Goal: Information Seeking & Learning: Compare options

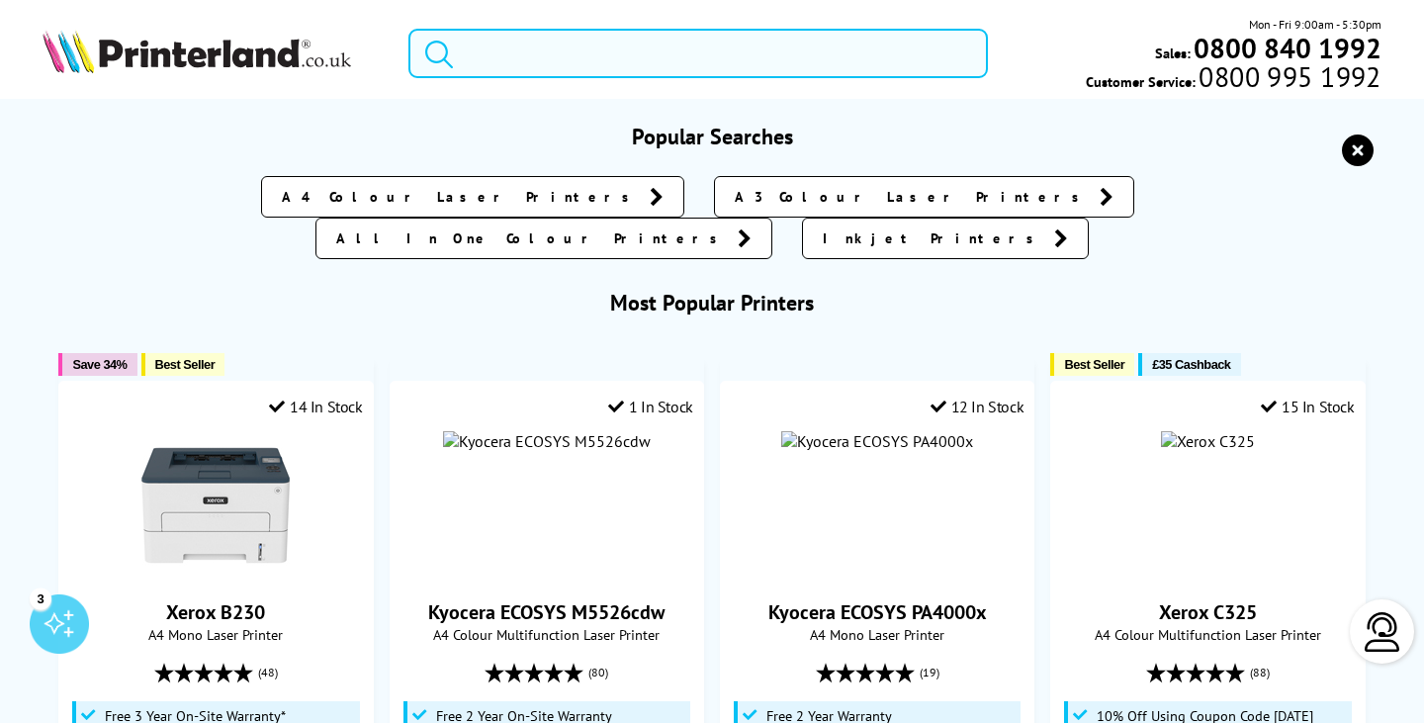
click at [599, 62] on input "search" at bounding box center [697, 53] width 579 height 49
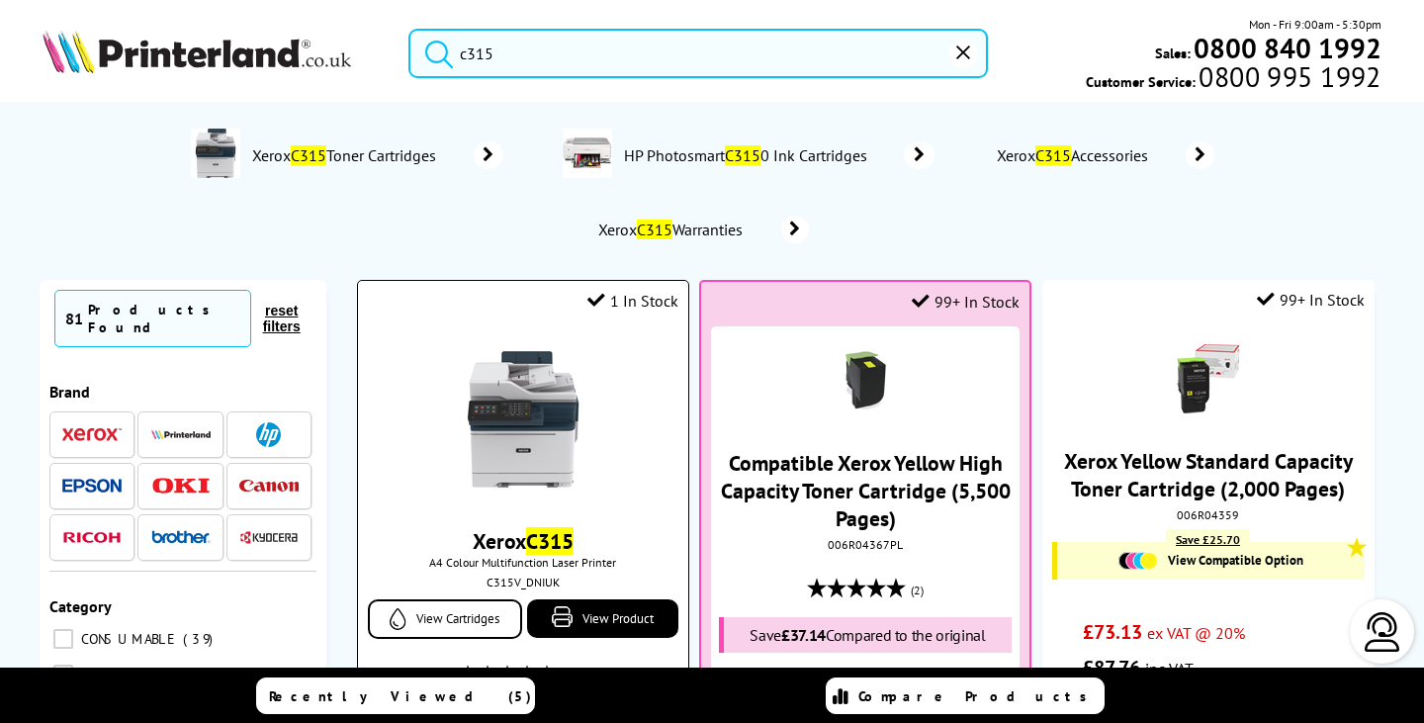
type input "c315"
click at [508, 433] on img at bounding box center [523, 419] width 148 height 148
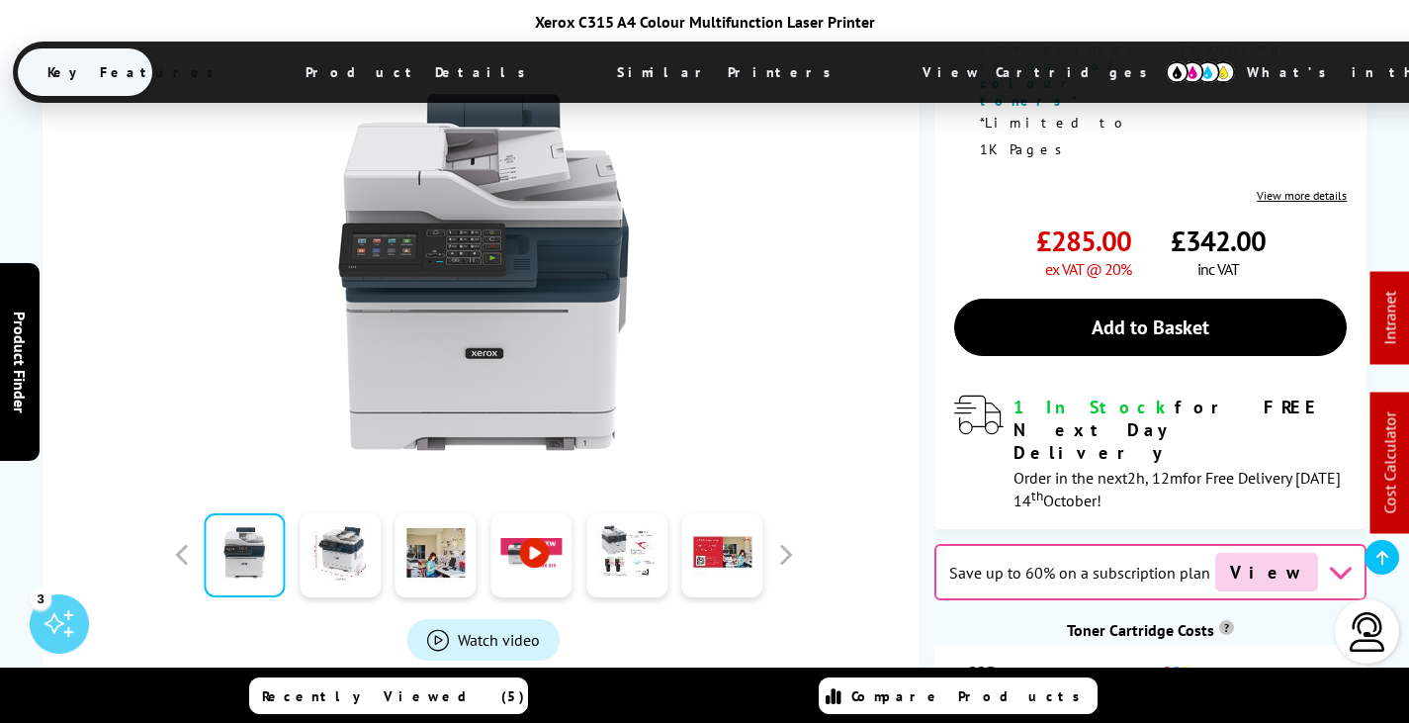
click at [893, 64] on span "View Cartridges" at bounding box center [1044, 71] width 303 height 51
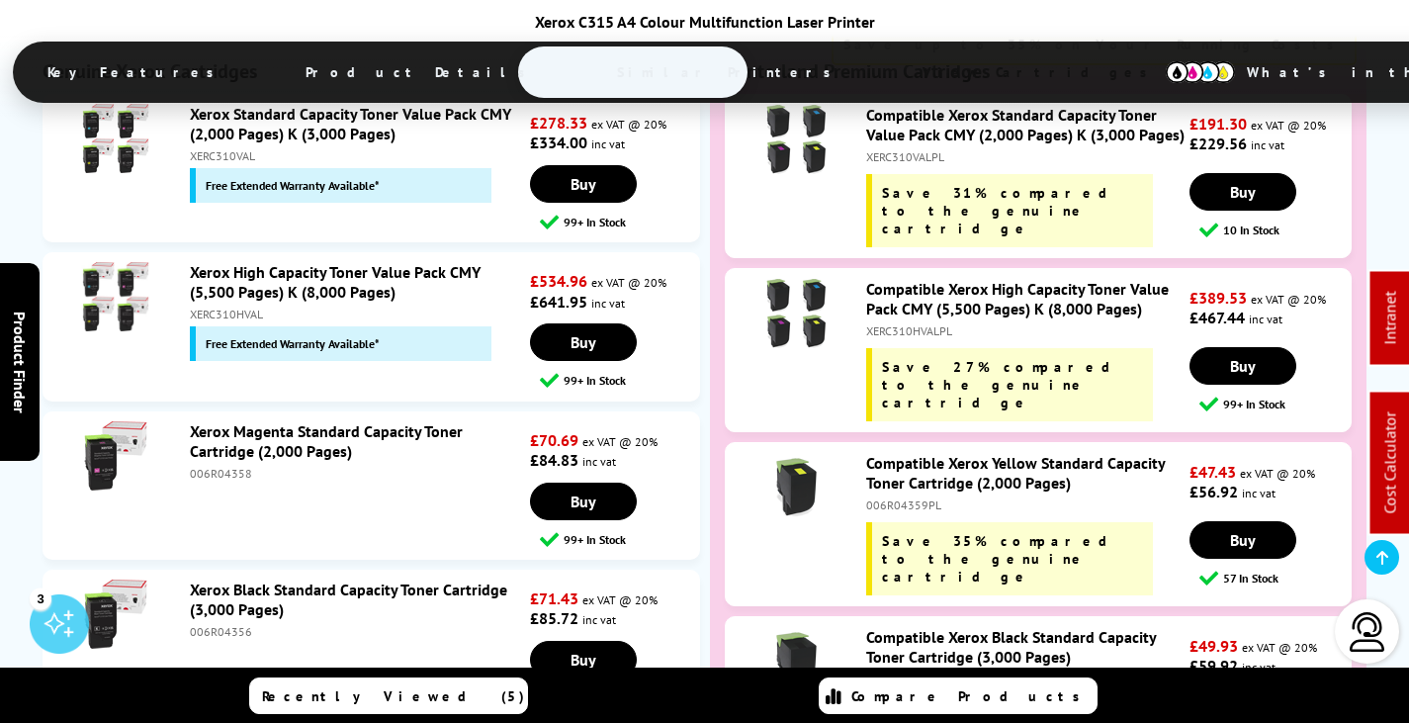
scroll to position [7383, 0]
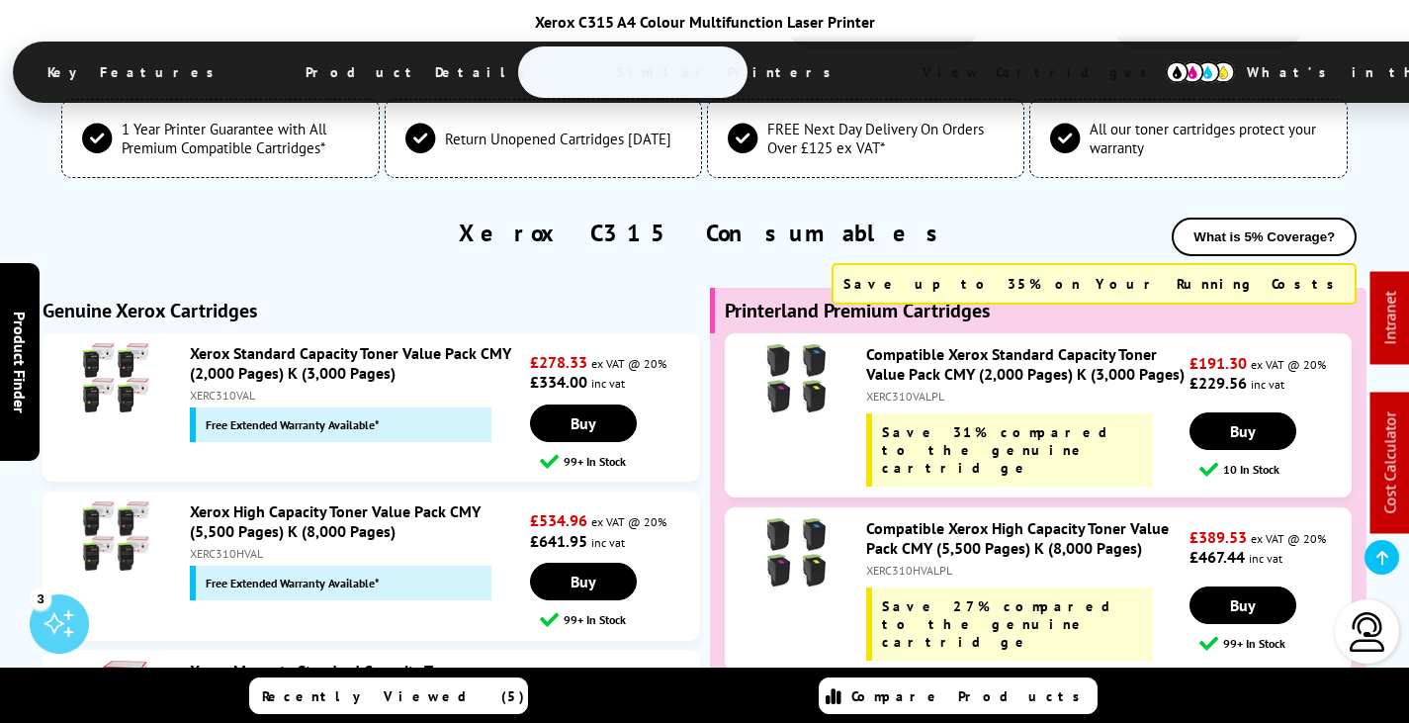
click at [912, 563] on div "XERC310HVALPL" at bounding box center [1025, 570] width 318 height 15
copy div "XERC310HVALPL"
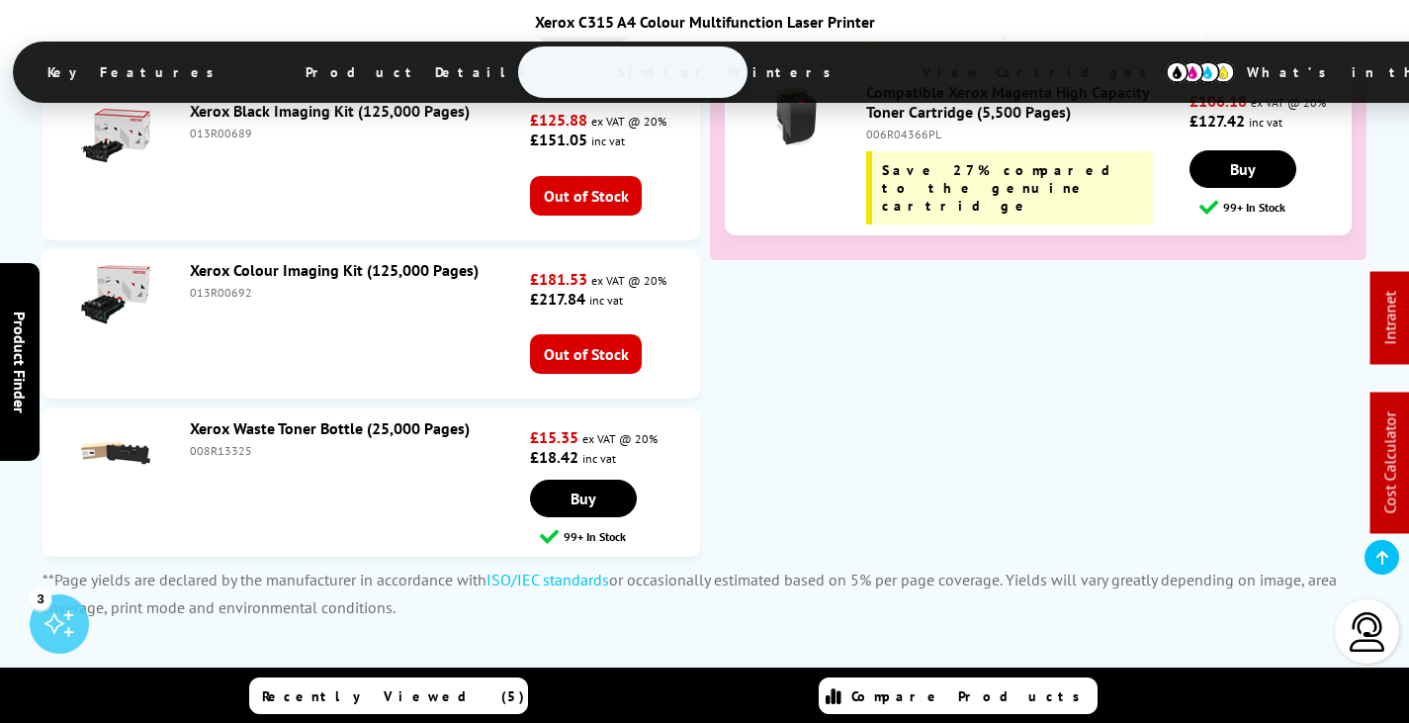
scroll to position [9064, 0]
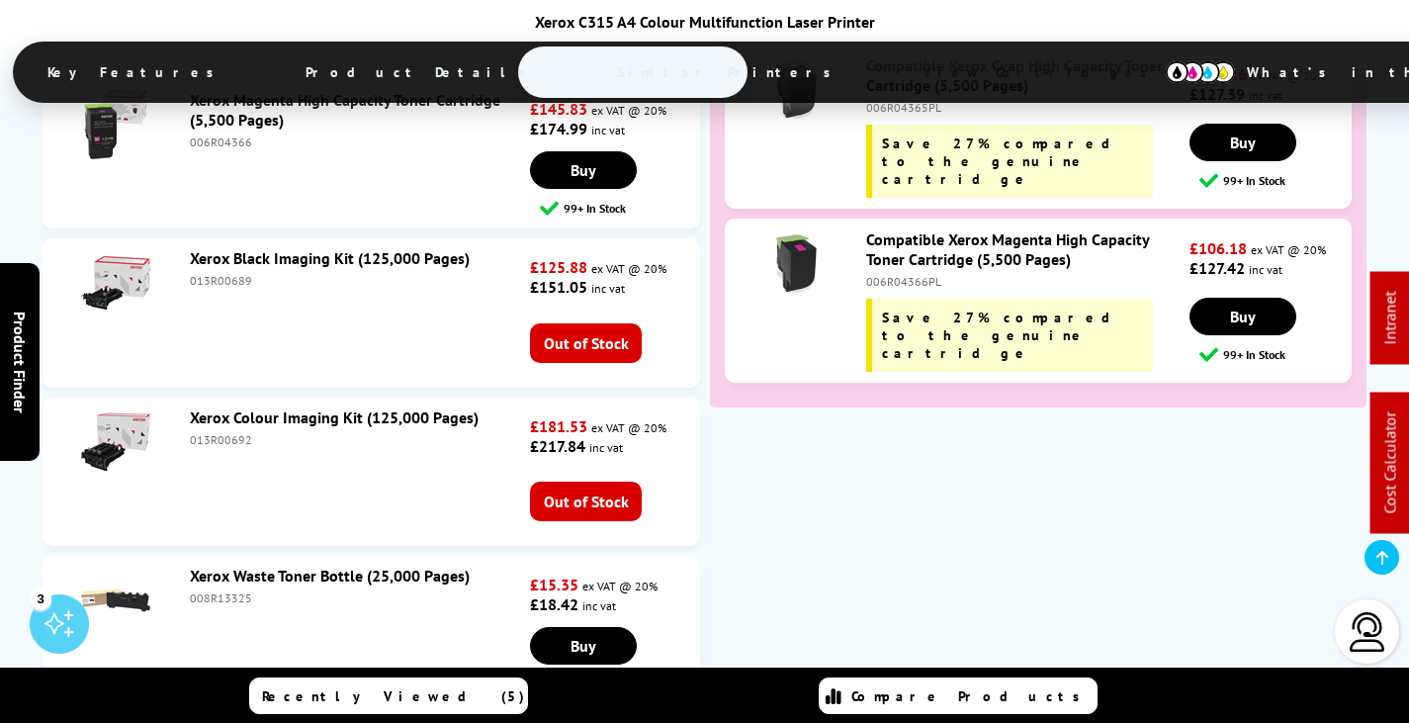
click at [217, 590] on div "008R13325" at bounding box center [358, 597] width 336 height 15
copy div "008R13325"
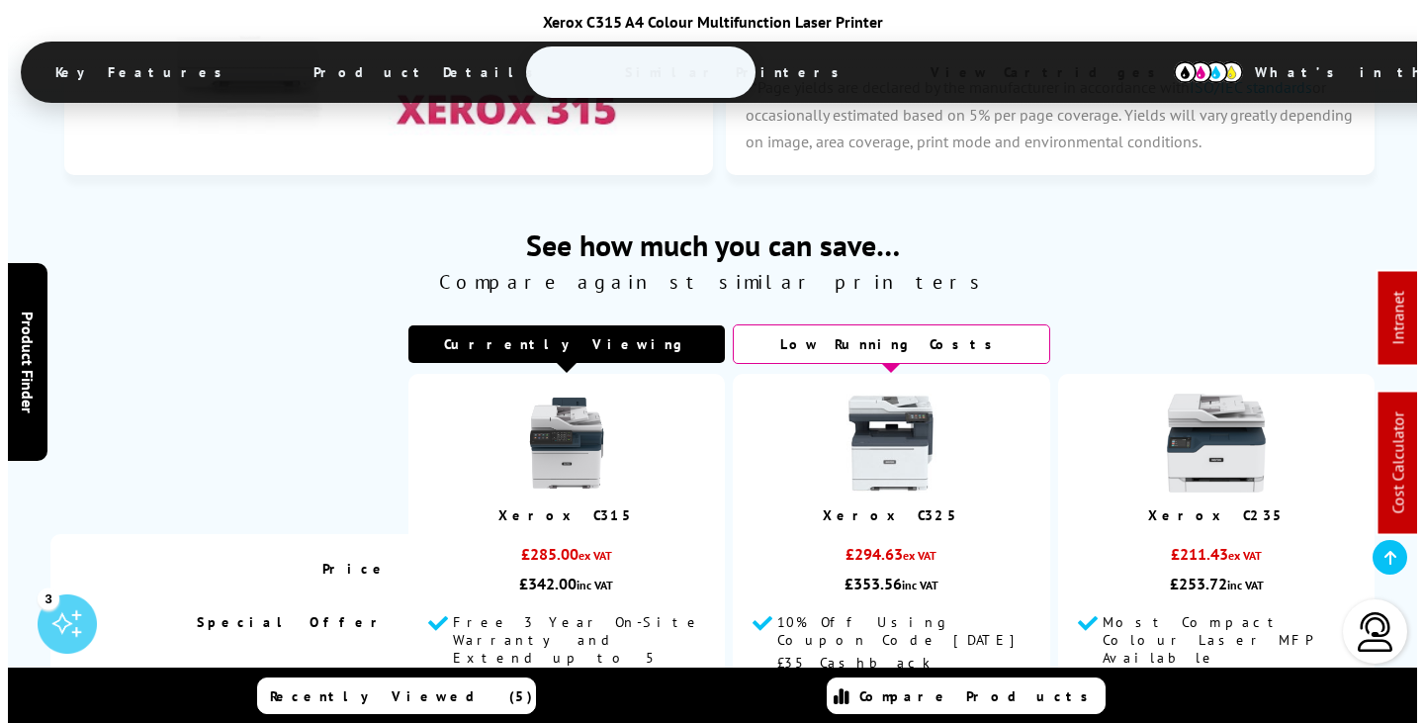
scroll to position [0, 0]
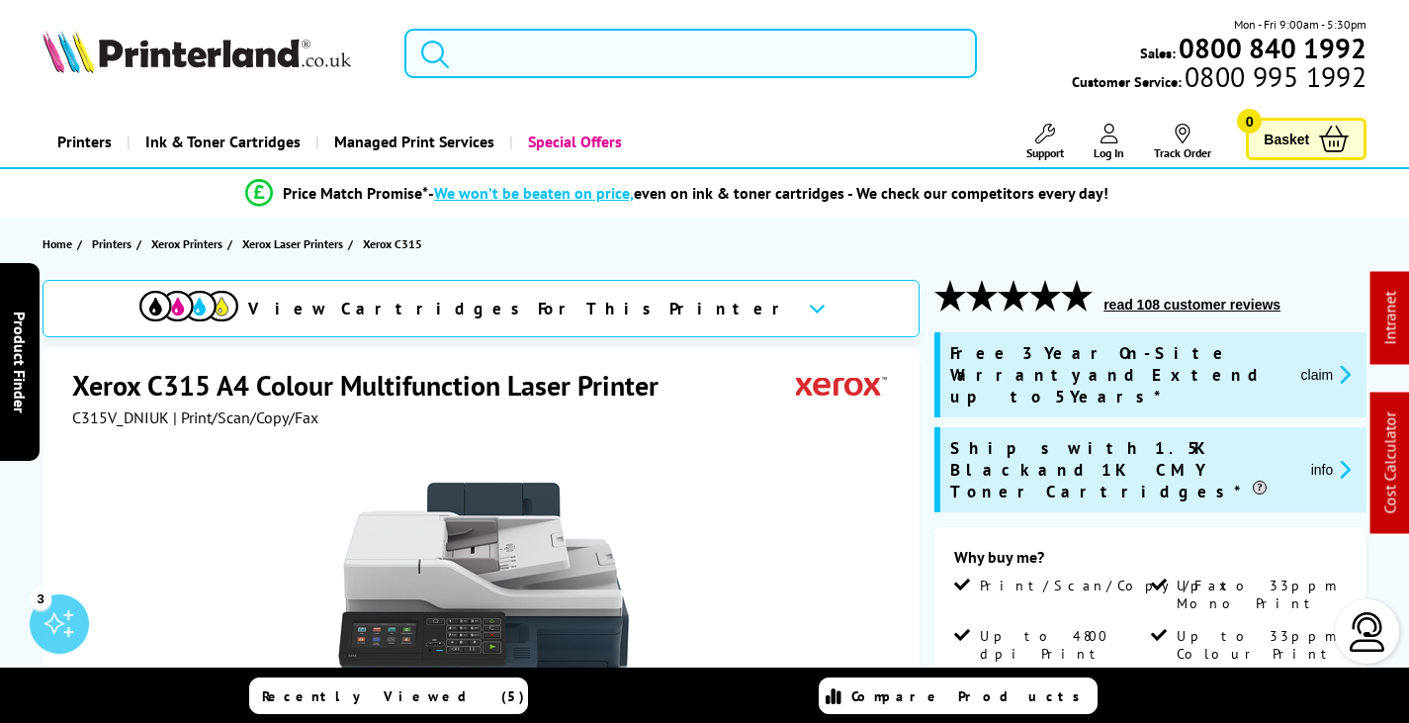
drag, startPoint x: 531, startPoint y: 43, endPoint x: 541, endPoint y: 50, distance: 12.7
click at [534, 43] on input "search" at bounding box center [690, 53] width 573 height 49
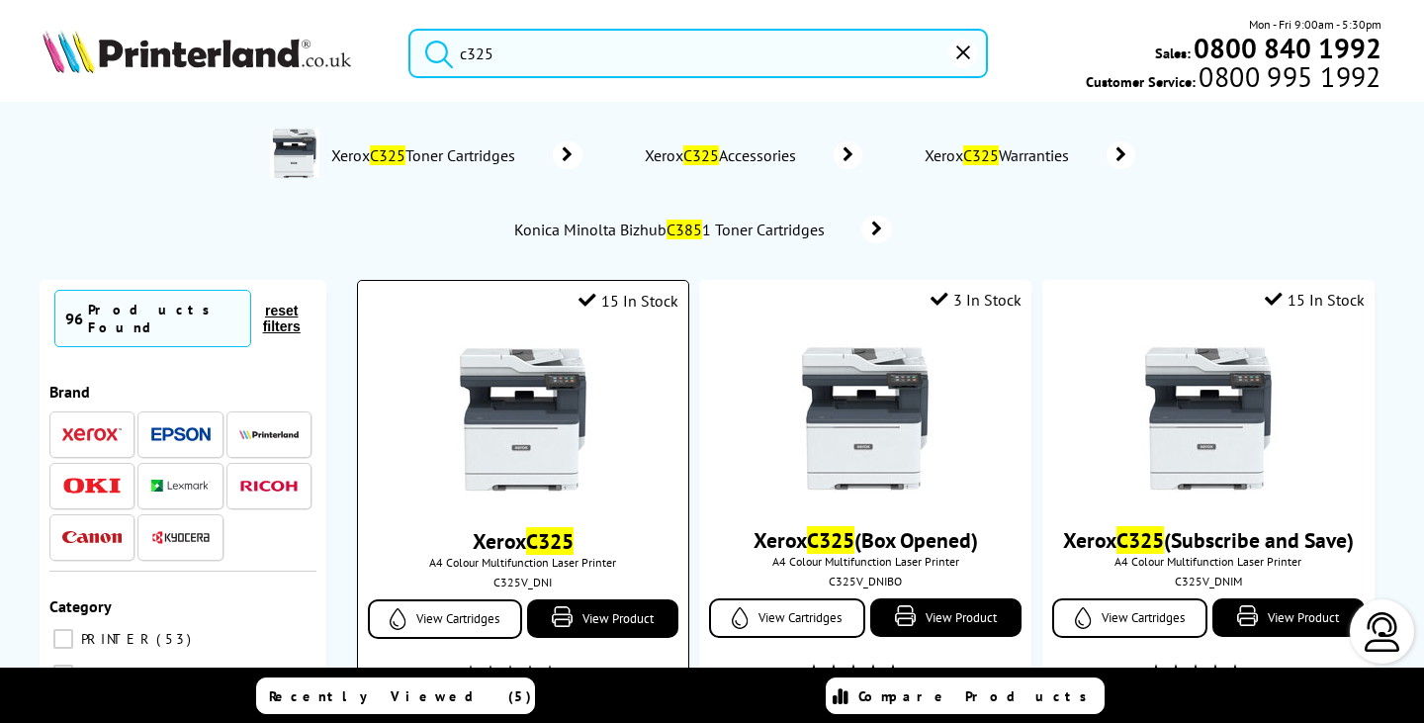
type input "c325"
click at [576, 398] on img at bounding box center [523, 419] width 148 height 148
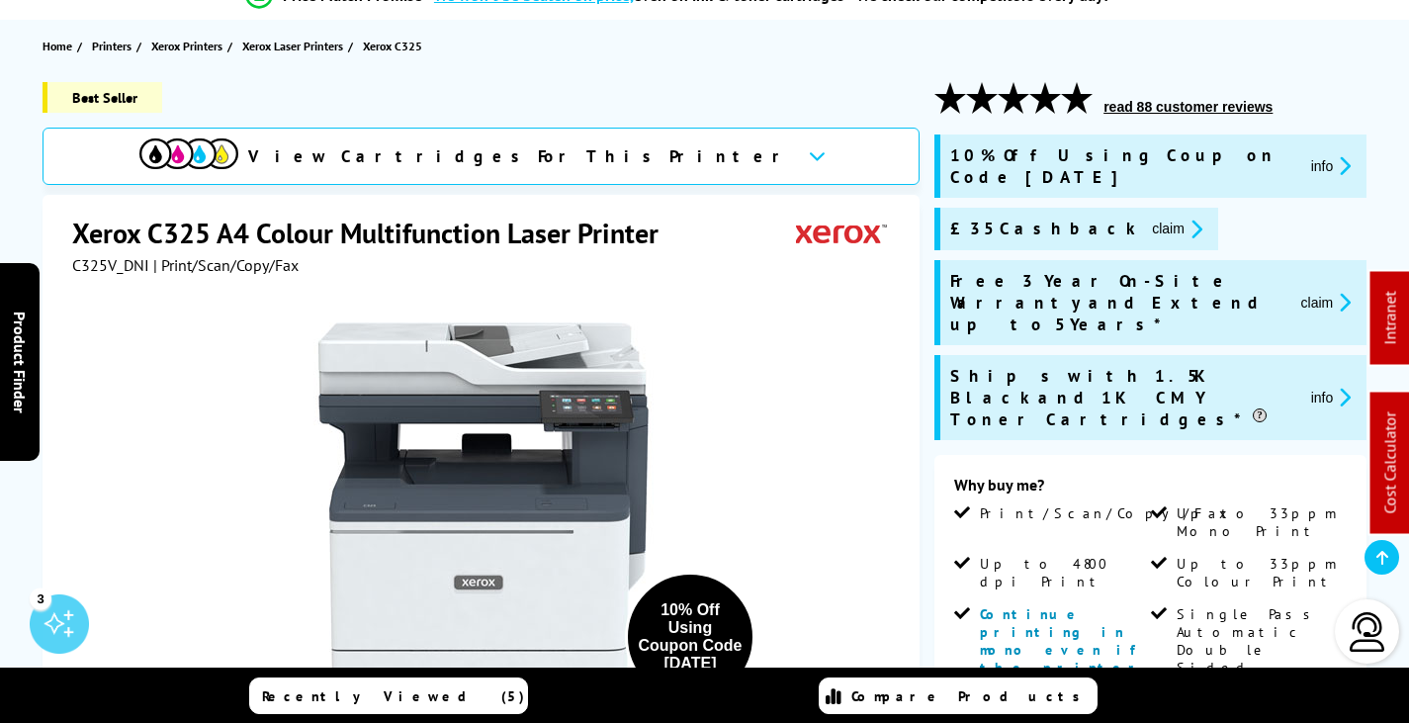
scroll to position [494, 0]
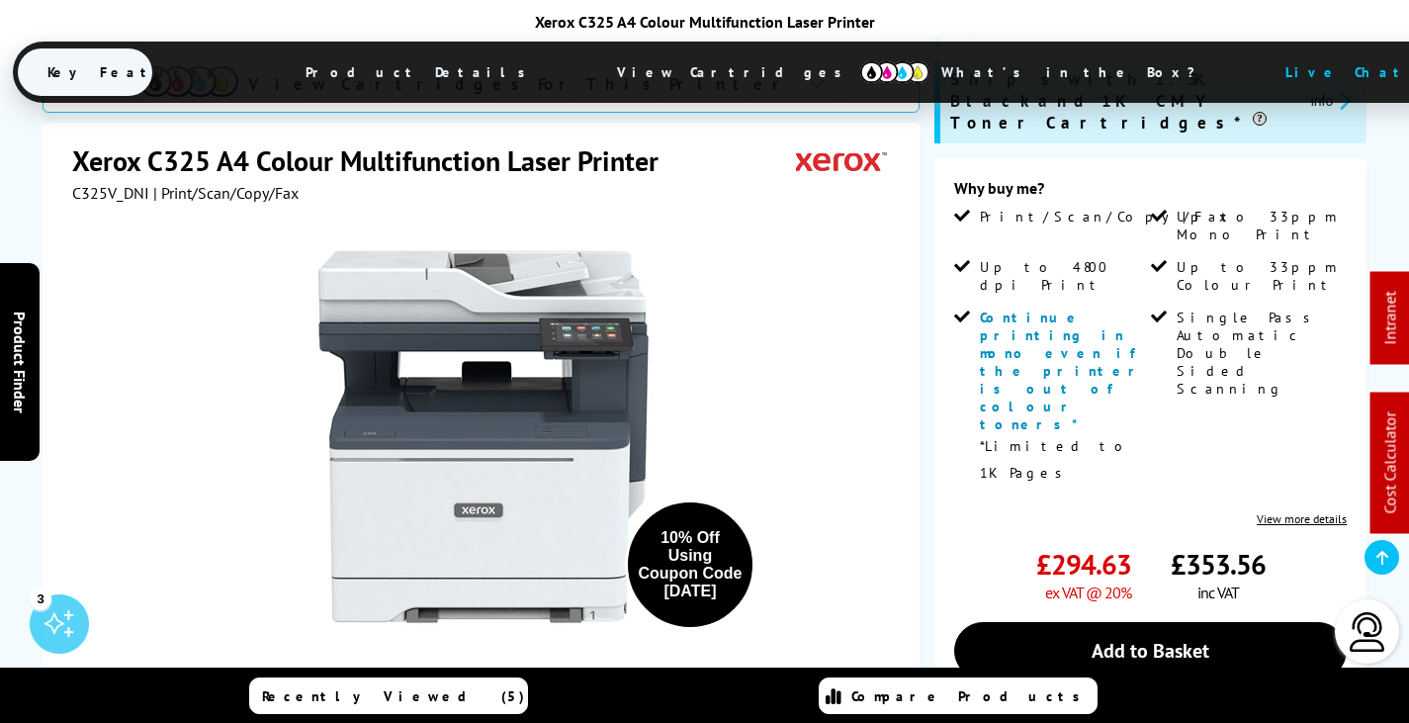
click at [689, 72] on span "View Cartridges" at bounding box center [738, 71] width 303 height 51
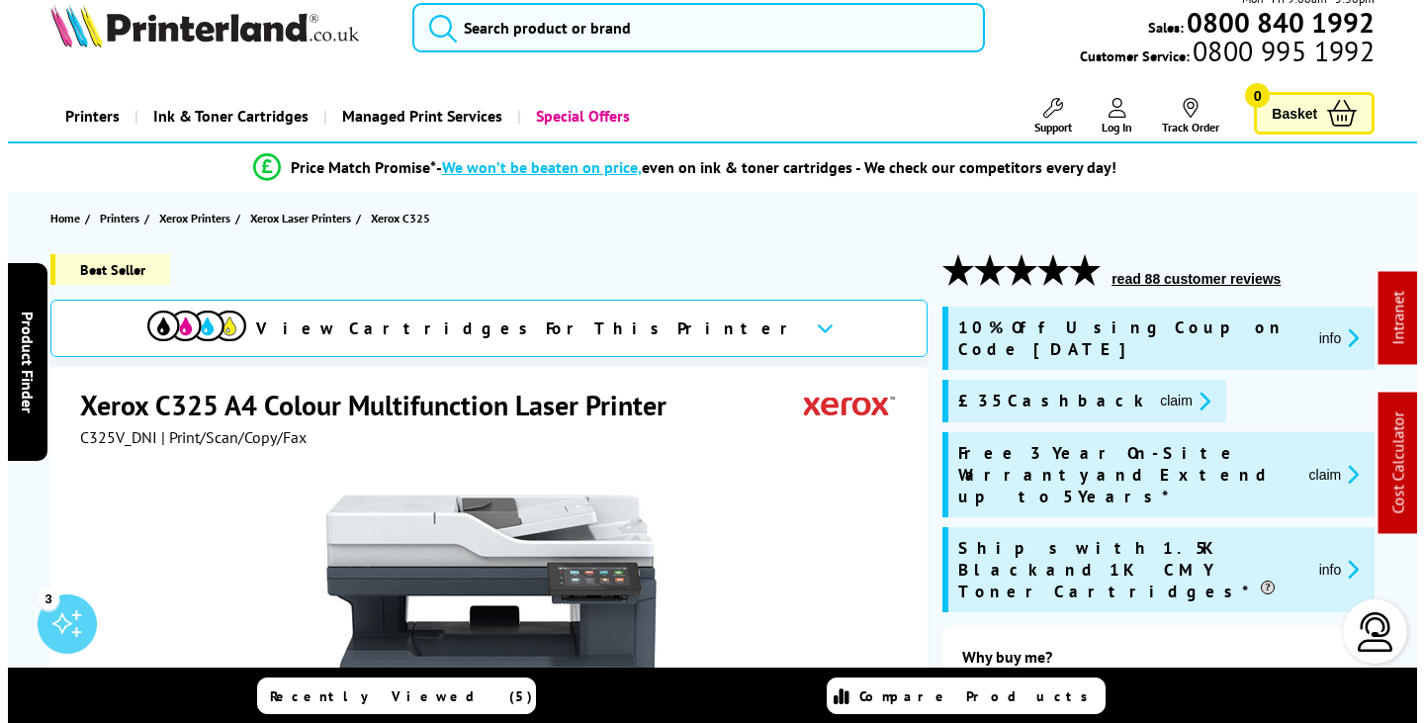
scroll to position [0, 0]
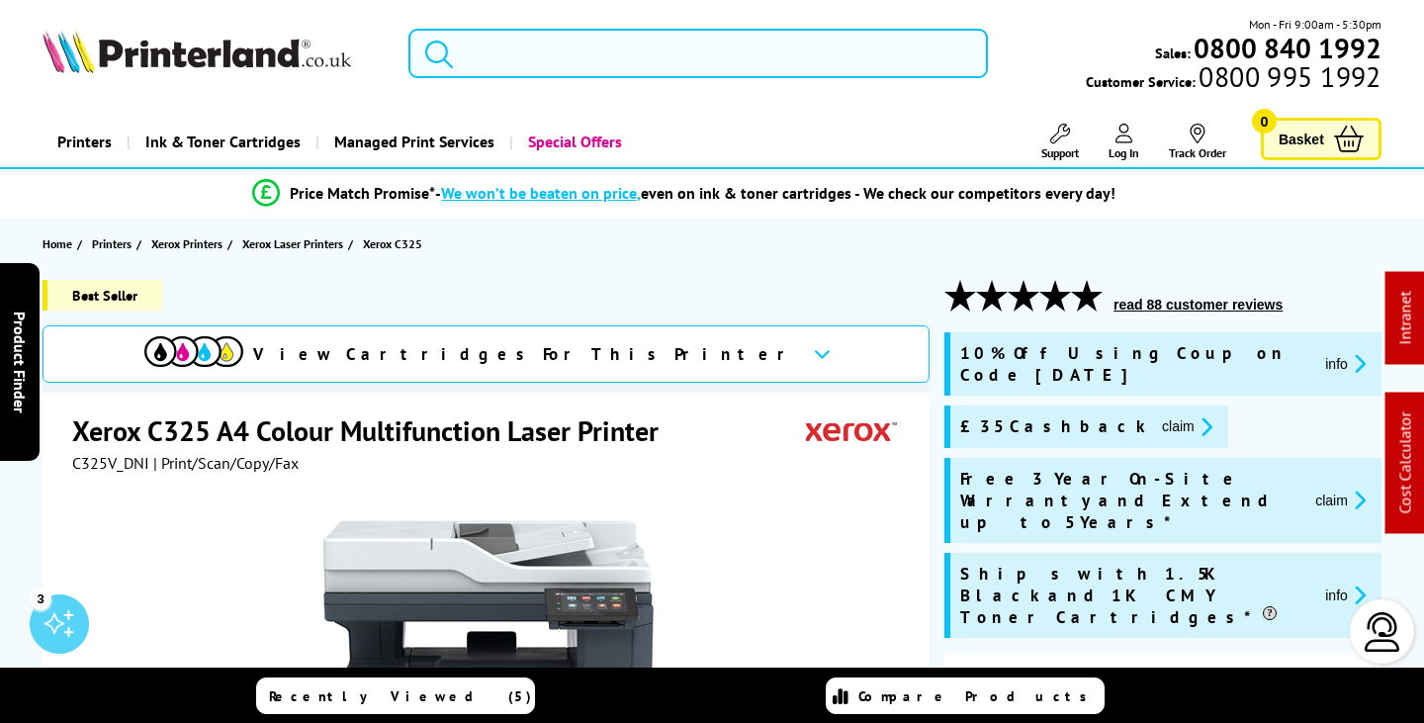
click at [633, 58] on input "search" at bounding box center [697, 53] width 579 height 49
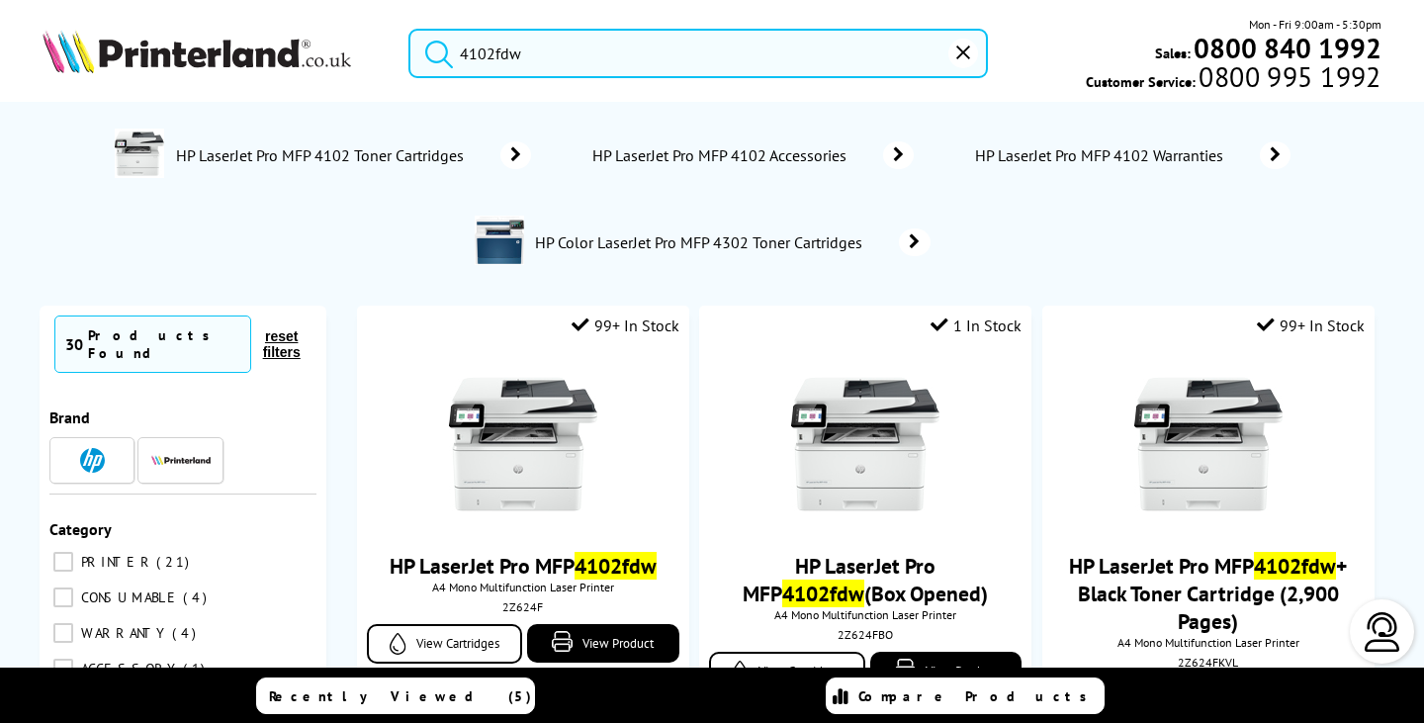
drag, startPoint x: 554, startPoint y: 50, endPoint x: -167, endPoint y: -18, distance: 724.2
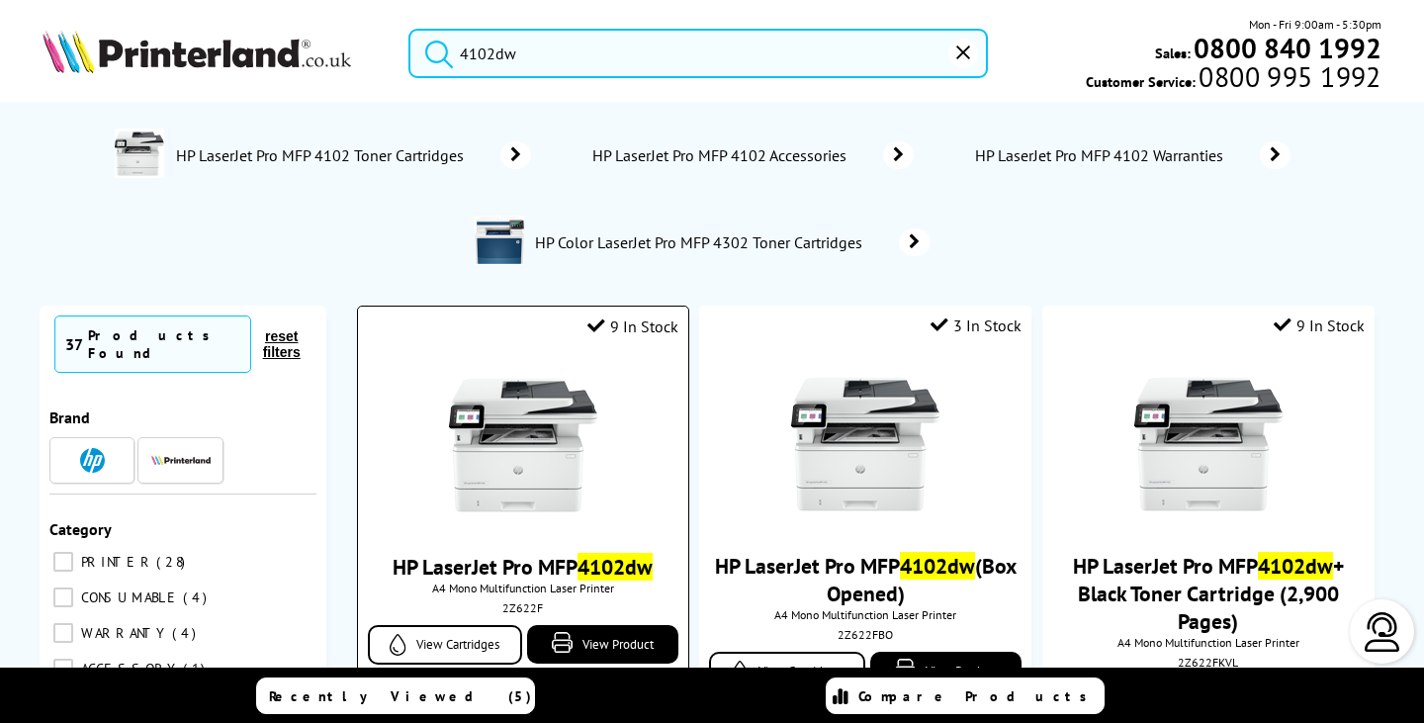
type input "4102dw"
click at [542, 437] on img at bounding box center [523, 445] width 148 height 148
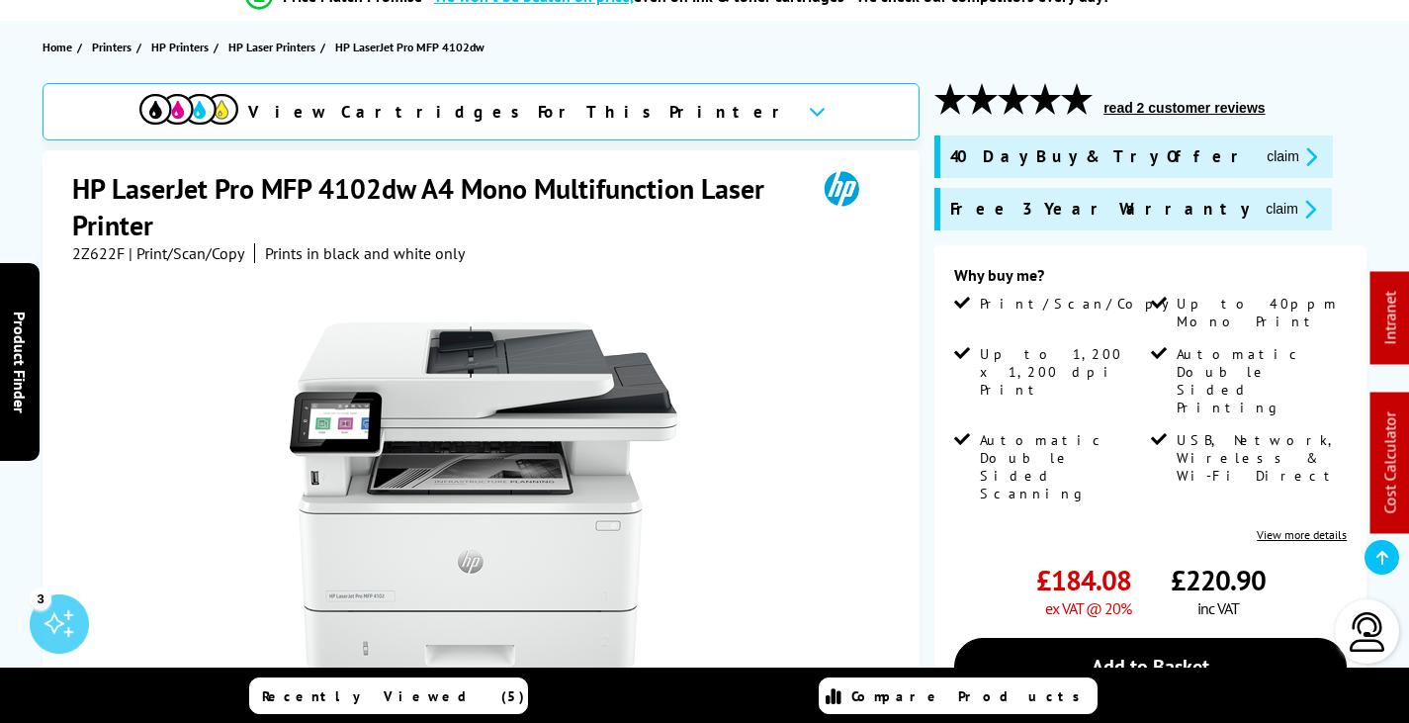
scroll to position [198, 0]
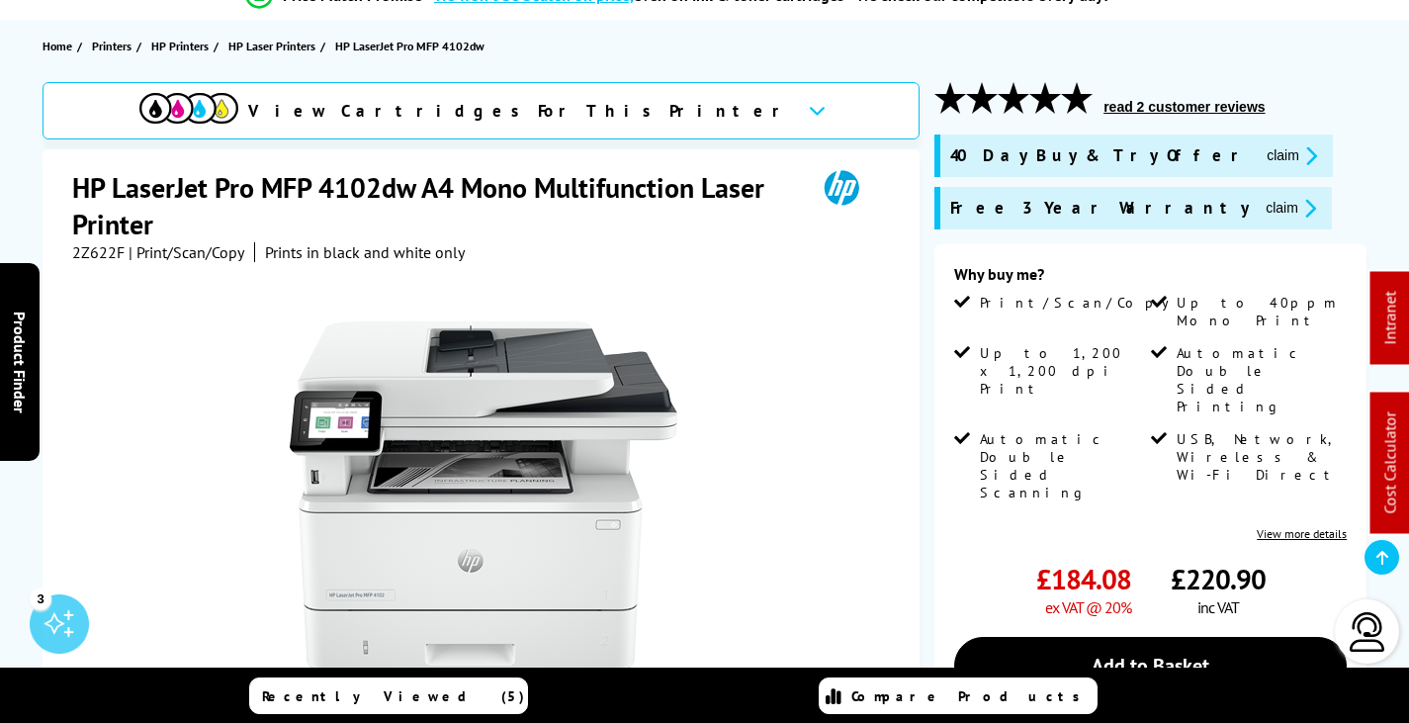
click at [97, 251] on span "2Z622F" at bounding box center [98, 252] width 52 height 20
copy span "2Z622F"
click at [1260, 209] on button "claim" at bounding box center [1291, 208] width 62 height 23
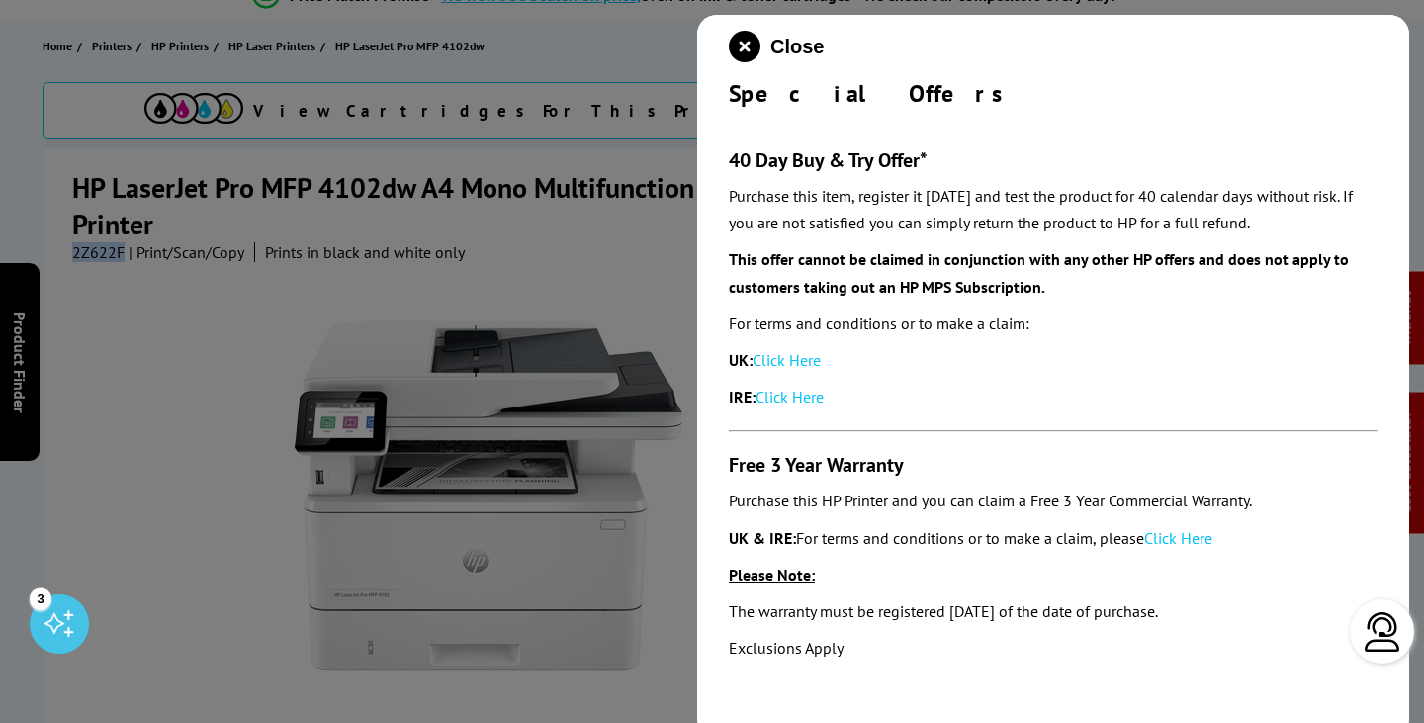
click at [1173, 536] on link "Click Here" at bounding box center [1178, 538] width 68 height 20
drag, startPoint x: 745, startPoint y: 45, endPoint x: 668, endPoint y: 52, distance: 77.4
click at [729, 45] on icon "close modal" at bounding box center [745, 47] width 32 height 32
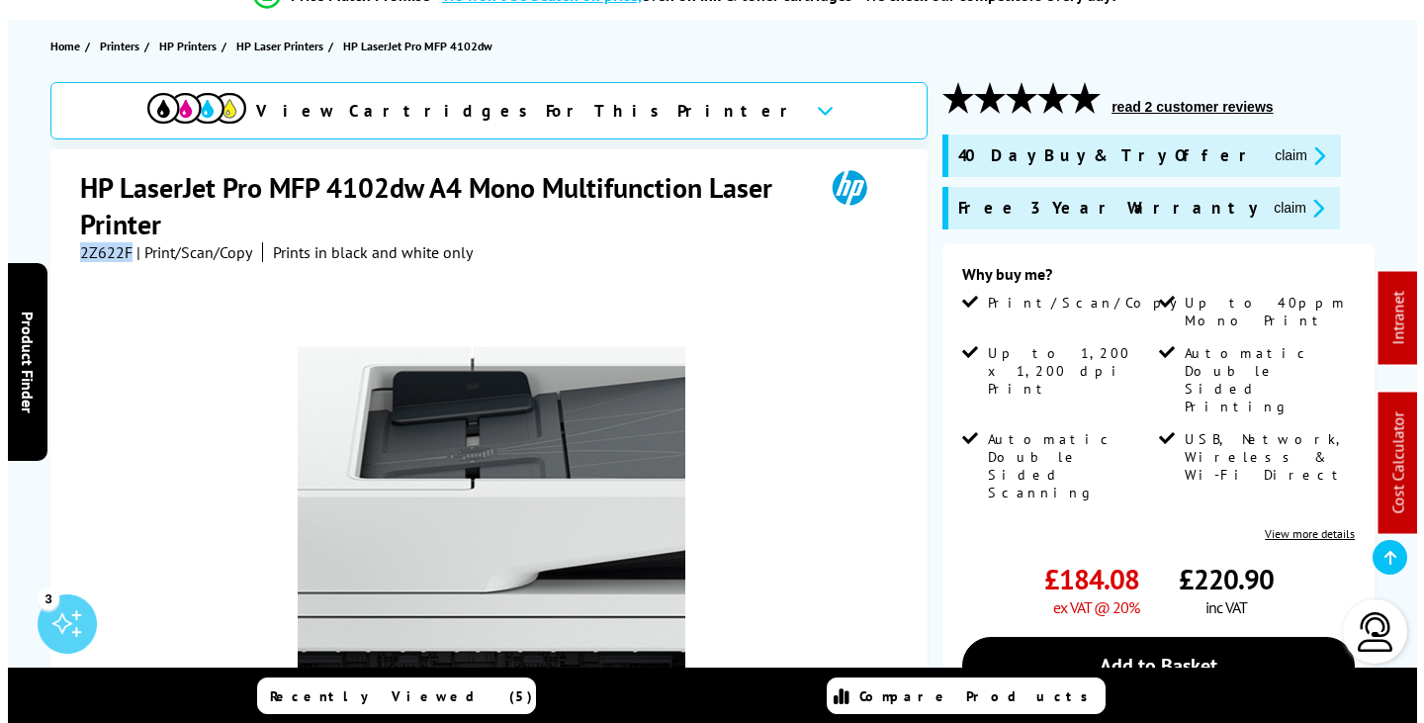
scroll to position [0, 0]
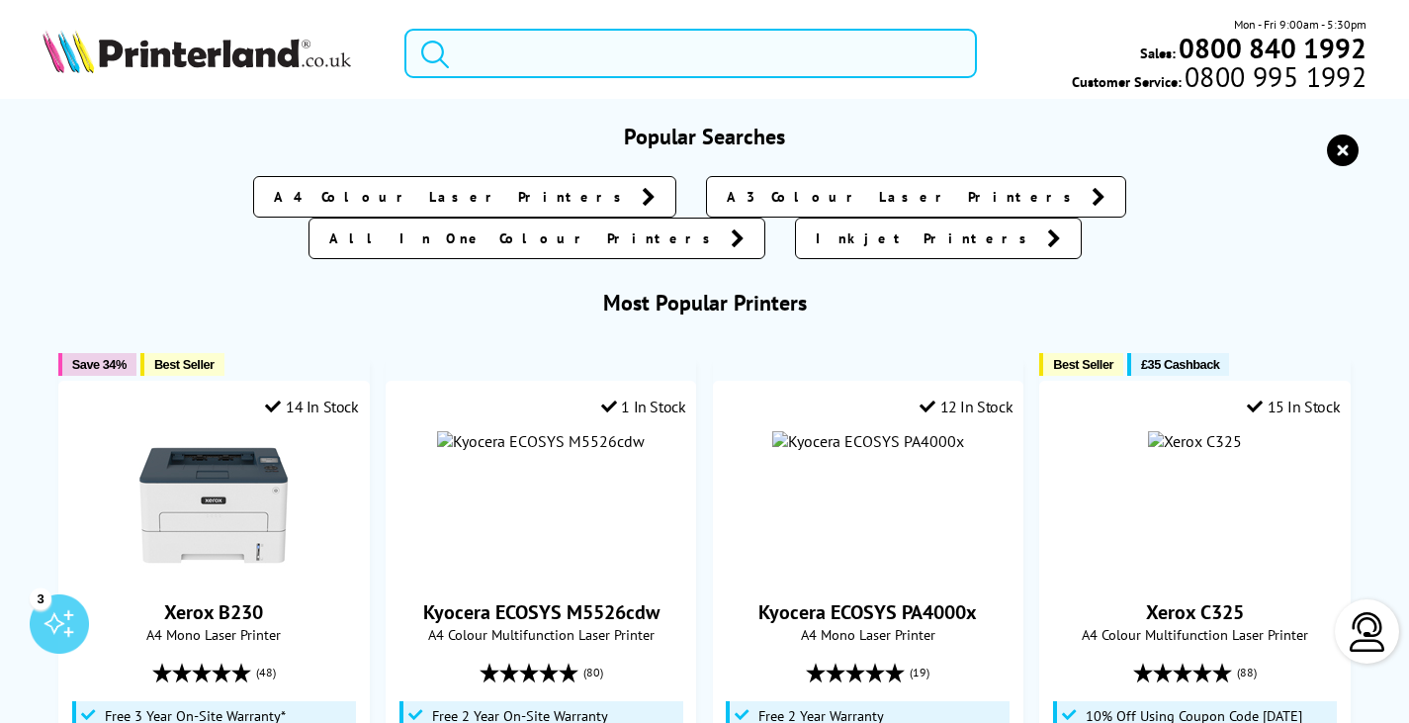
click at [539, 52] on input "search" at bounding box center [690, 53] width 573 height 49
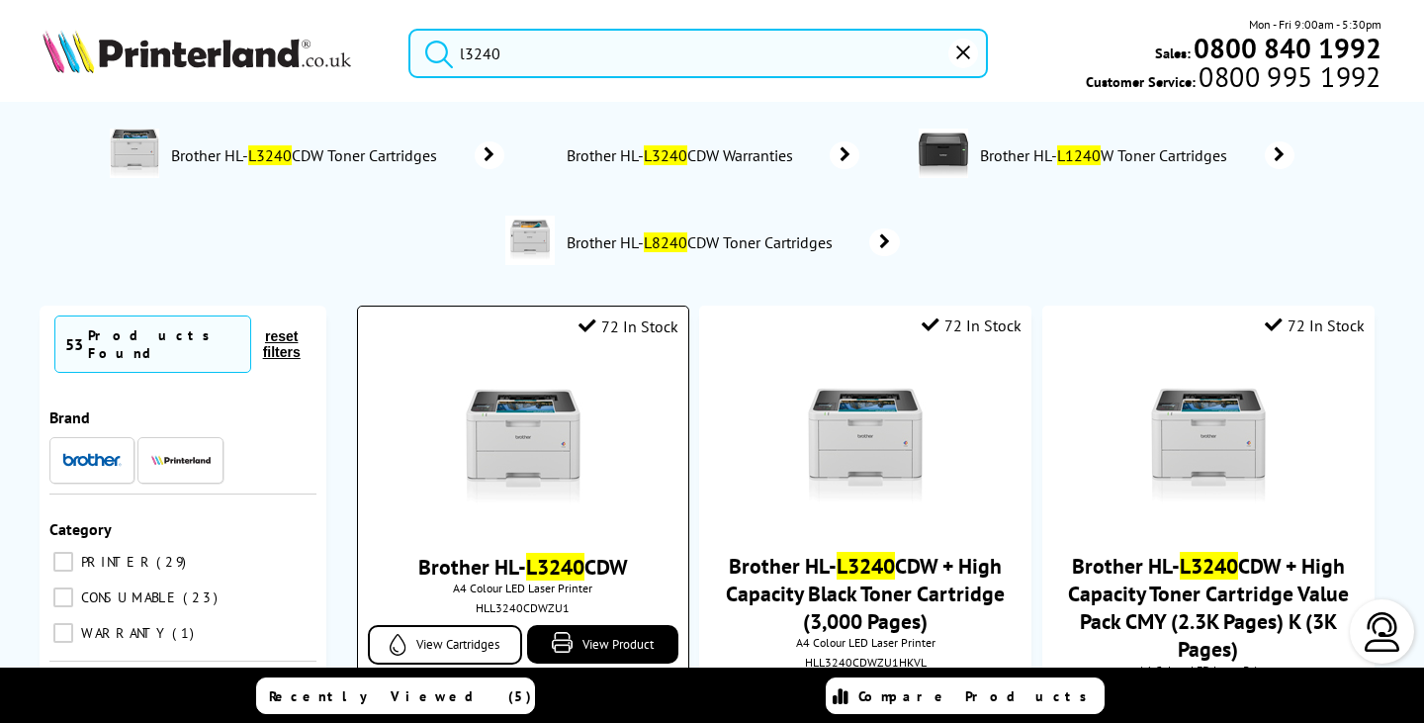
type input "l3240"
click at [531, 454] on img at bounding box center [523, 445] width 148 height 148
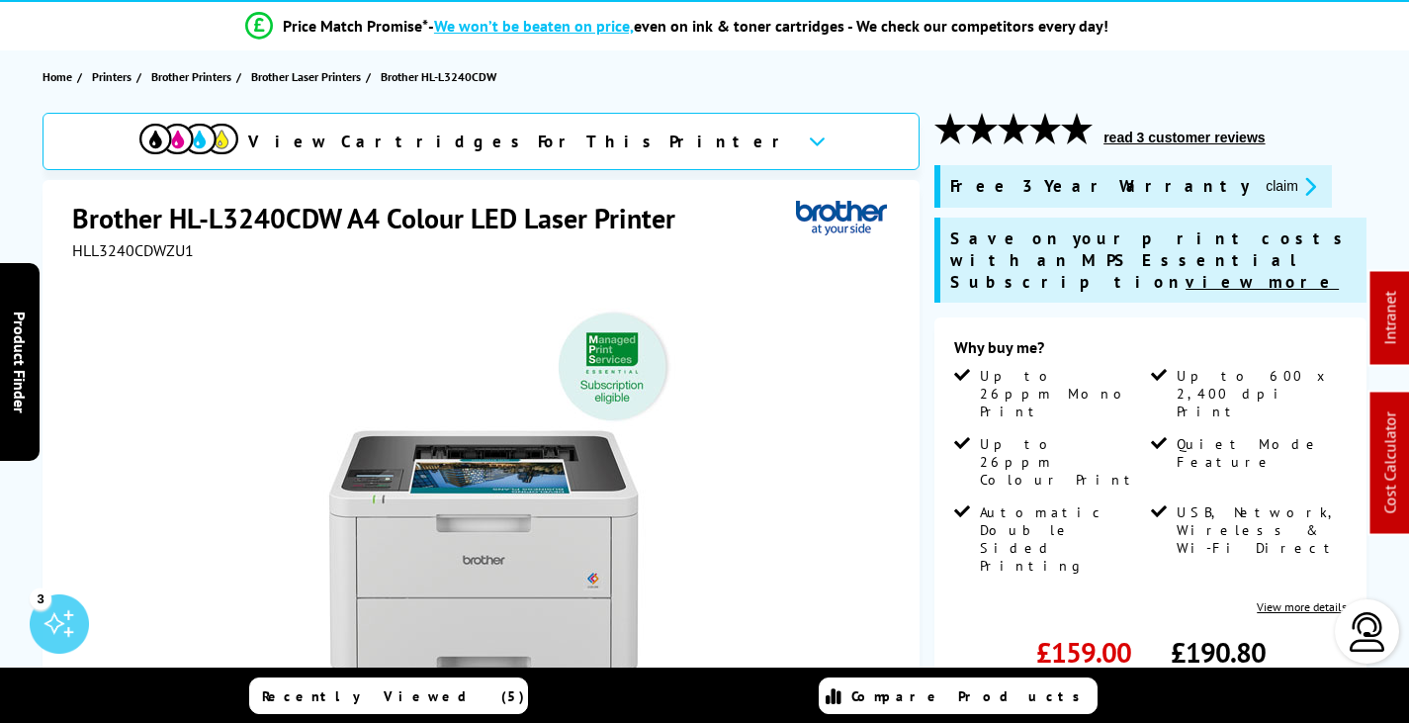
scroll to position [396, 0]
